Goal: Task Accomplishment & Management: Use online tool/utility

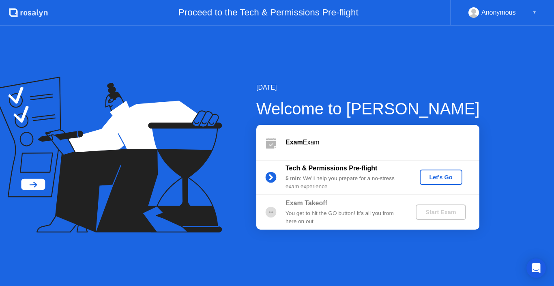
click at [436, 151] on div "Exam Exam" at bounding box center [368, 142] width 223 height 35
click at [414, 204] on div "Exam Takeoff You get to hit the GO button! It’s all you from here on out Start …" at bounding box center [368, 212] width 223 height 35
click at [422, 52] on div "[DATE] Welcome to [PERSON_NAME] Exam Exam Tech & Permissions Pre-flight 5 min :…" at bounding box center [277, 156] width 554 height 260
click at [446, 177] on div "Let's Go" at bounding box center [441, 177] width 36 height 6
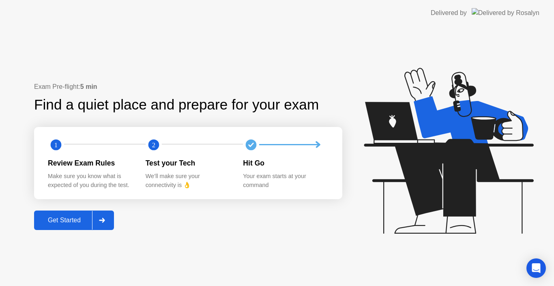
click at [68, 224] on div "Get Started" at bounding box center [65, 220] width 56 height 7
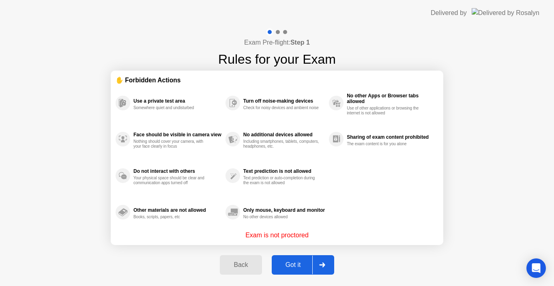
click at [300, 264] on div "Got it" at bounding box center [293, 264] width 38 height 7
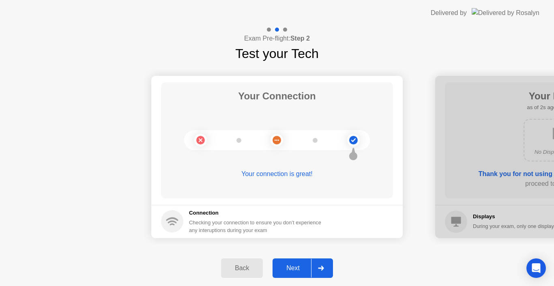
click at [300, 268] on div "Next" at bounding box center [293, 268] width 36 height 7
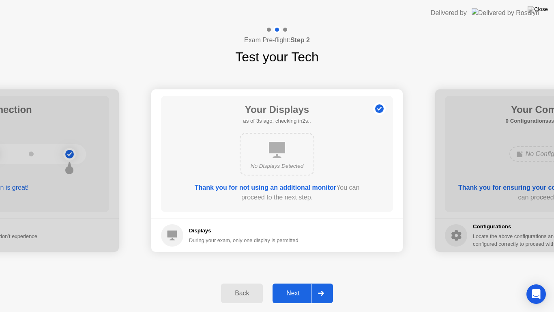
click at [301, 286] on div "Next" at bounding box center [293, 292] width 36 height 7
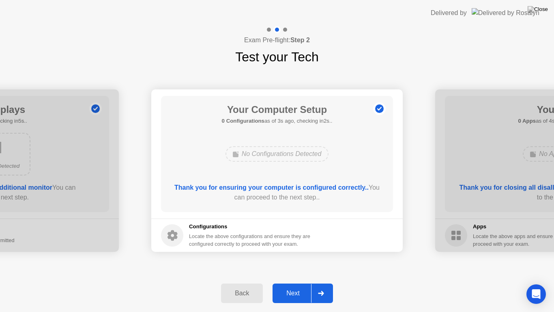
click at [300, 286] on div "Next" at bounding box center [293, 292] width 36 height 7
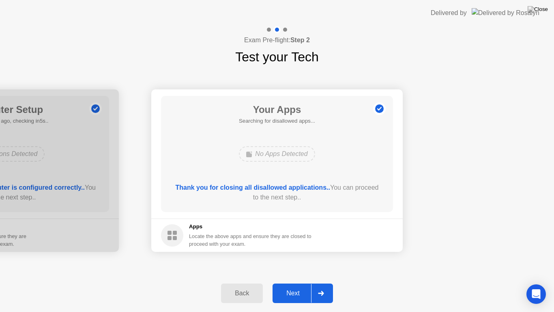
click at [304, 286] on div "Next" at bounding box center [293, 292] width 36 height 7
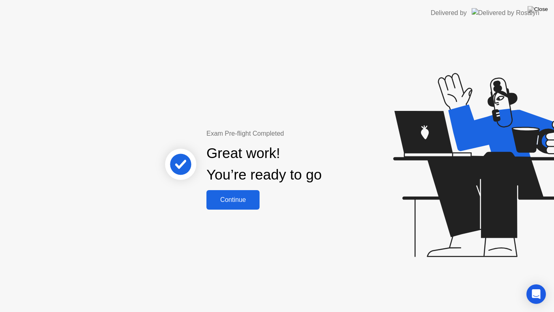
click at [227, 196] on div "Continue" at bounding box center [233, 199] width 48 height 7
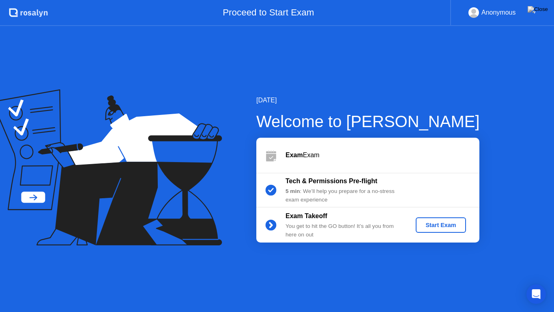
click at [441, 224] on div "Start Exam" at bounding box center [440, 225] width 43 height 6
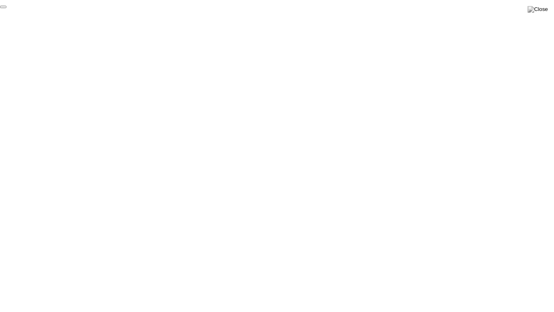
click div "End Proctoring Session"
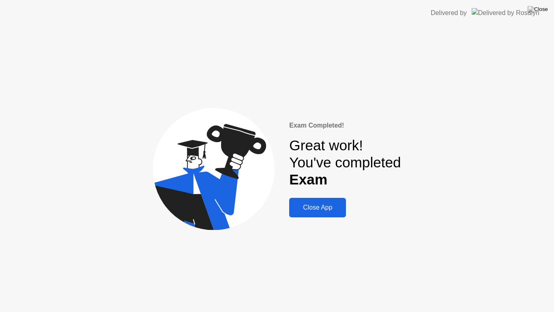
click at [317, 213] on button "Close App" at bounding box center [317, 207] width 57 height 19
